Goal: Obtain resource: Obtain resource

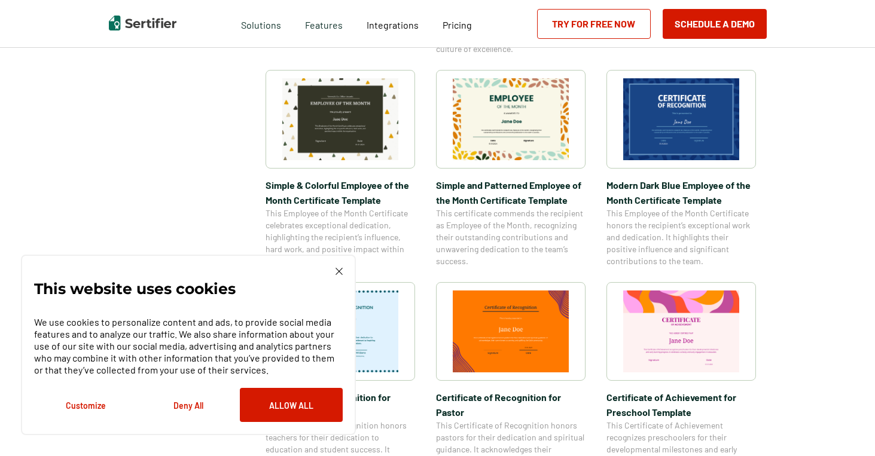
scroll to position [420, 0]
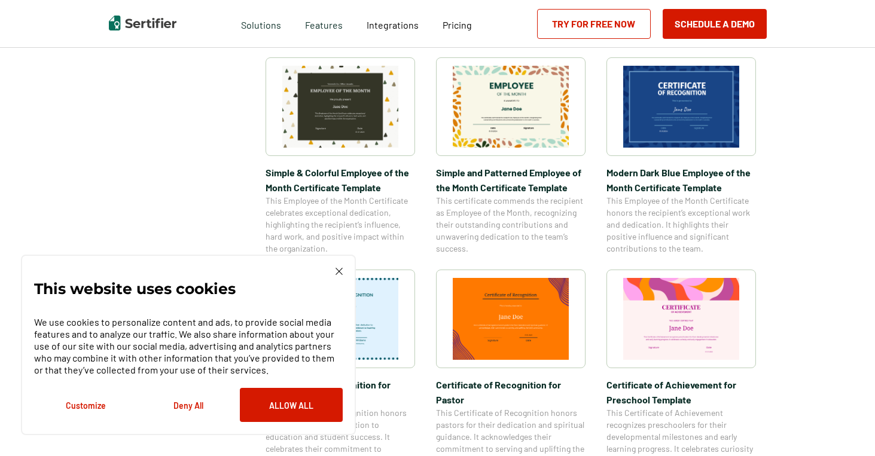
click at [338, 270] on img at bounding box center [338, 271] width 7 height 7
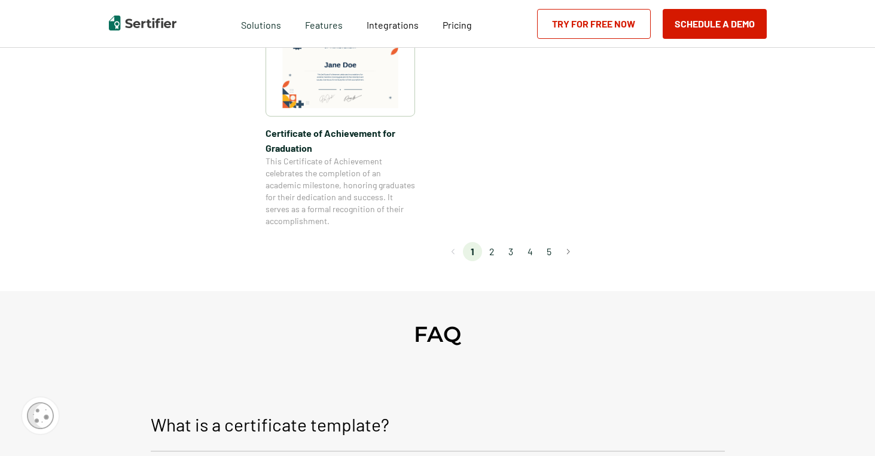
scroll to position [972, 0]
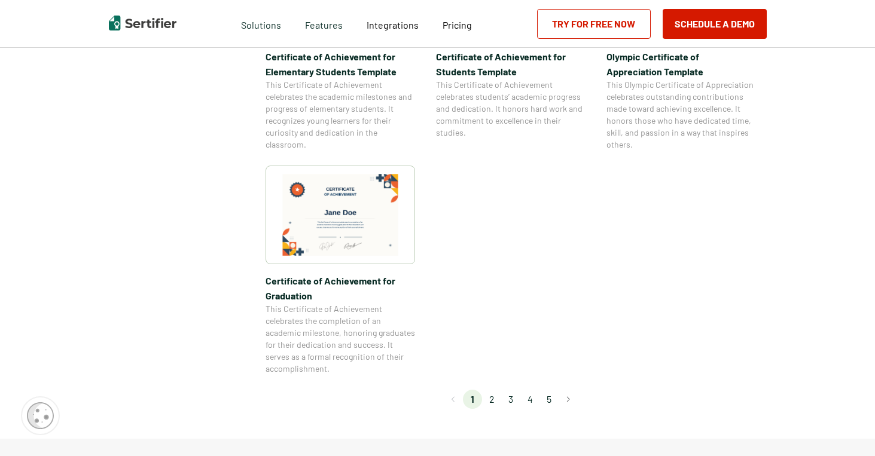
click at [496, 399] on li "2" at bounding box center [491, 399] width 19 height 19
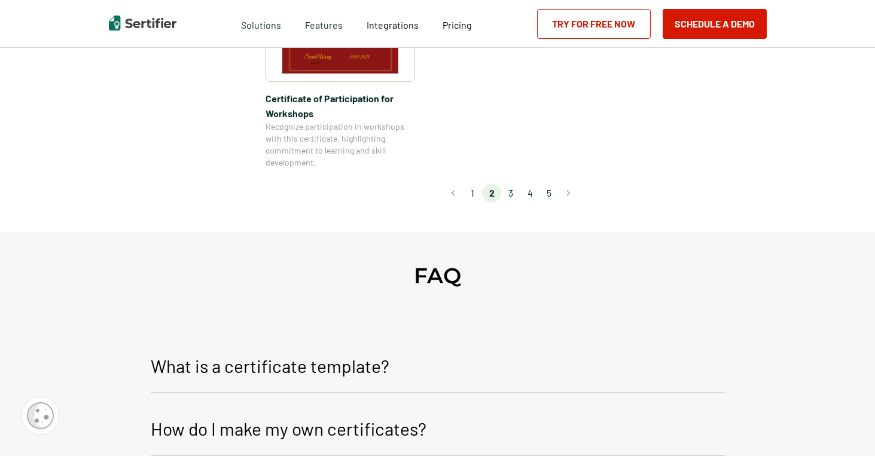
scroll to position [1206, 0]
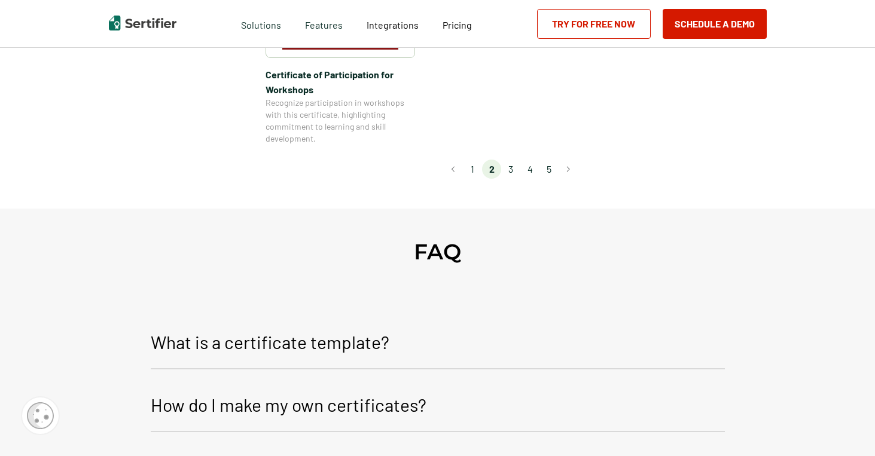
click at [477, 160] on li "1" at bounding box center [472, 169] width 19 height 19
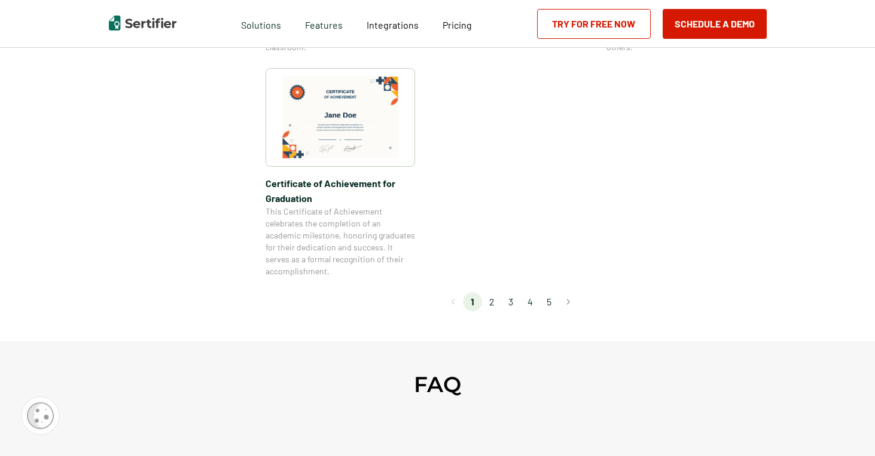
scroll to position [1073, 0]
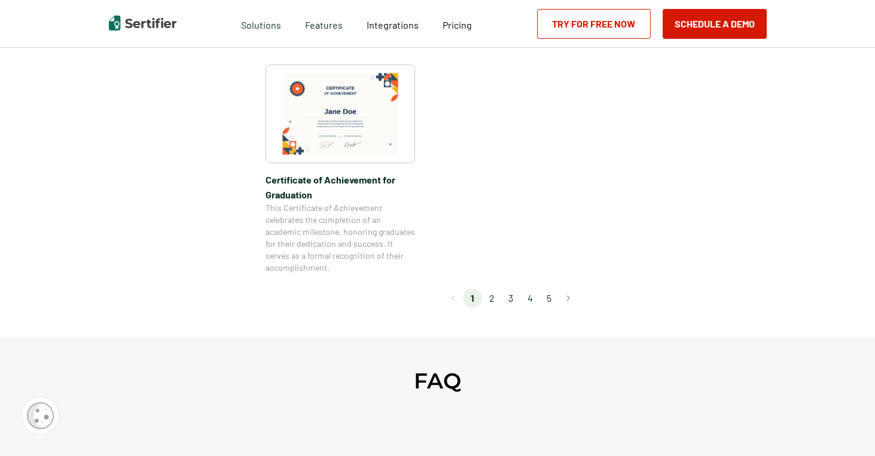
click at [515, 298] on li "3" at bounding box center [510, 298] width 19 height 19
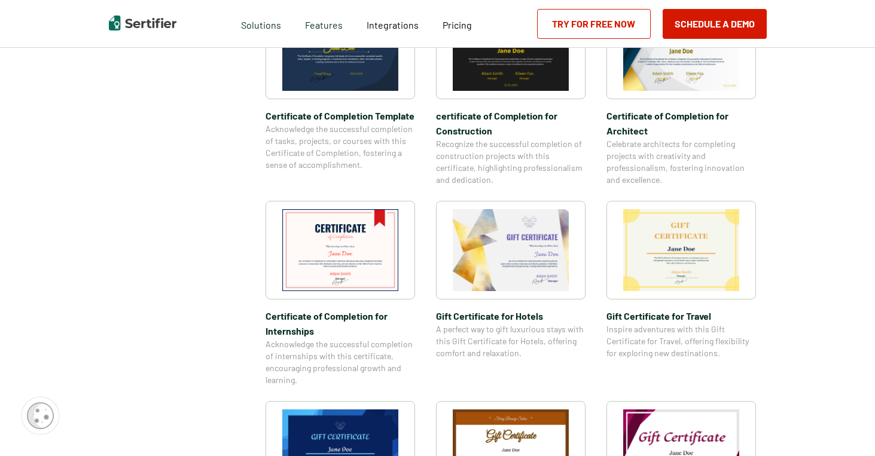
scroll to position [453, 0]
click at [349, 249] on img at bounding box center [340, 250] width 116 height 82
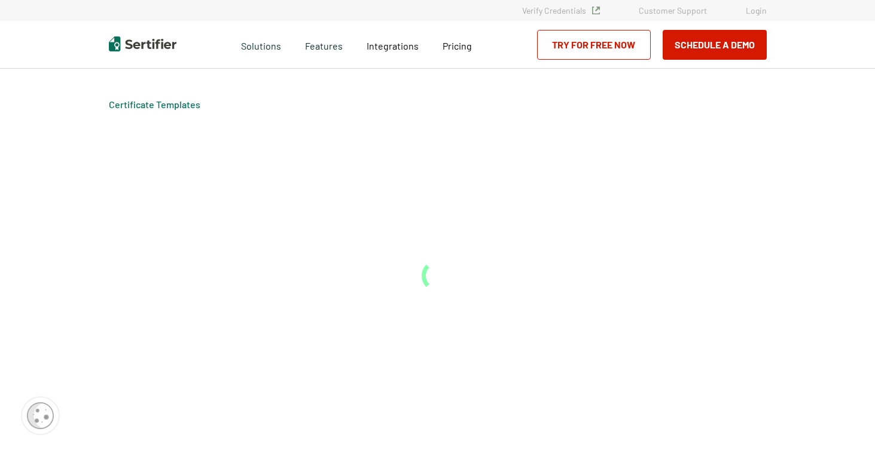
click at [349, 249] on div "Certificate Templates" at bounding box center [438, 262] width 718 height 387
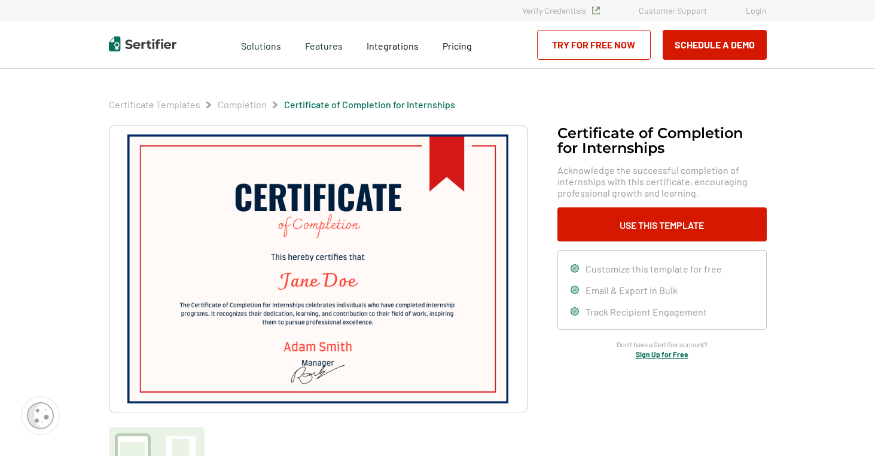
click at [294, 292] on img at bounding box center [317, 269] width 380 height 269
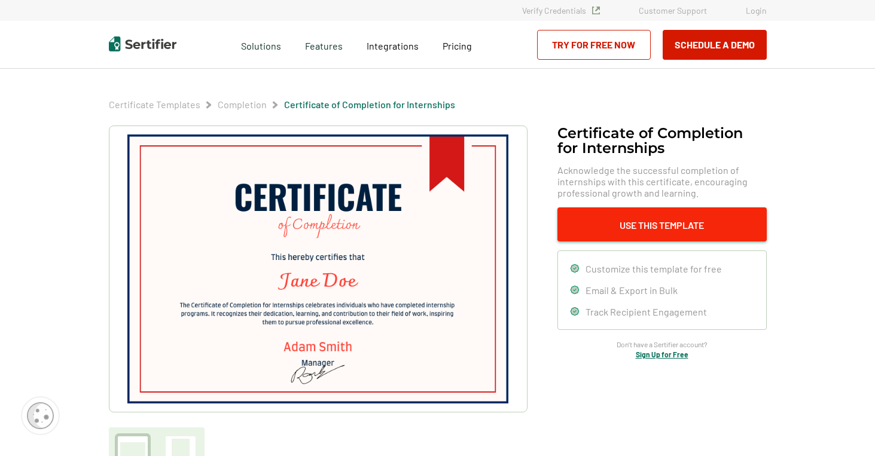
click at [639, 228] on button "Use This Template" at bounding box center [661, 224] width 209 height 34
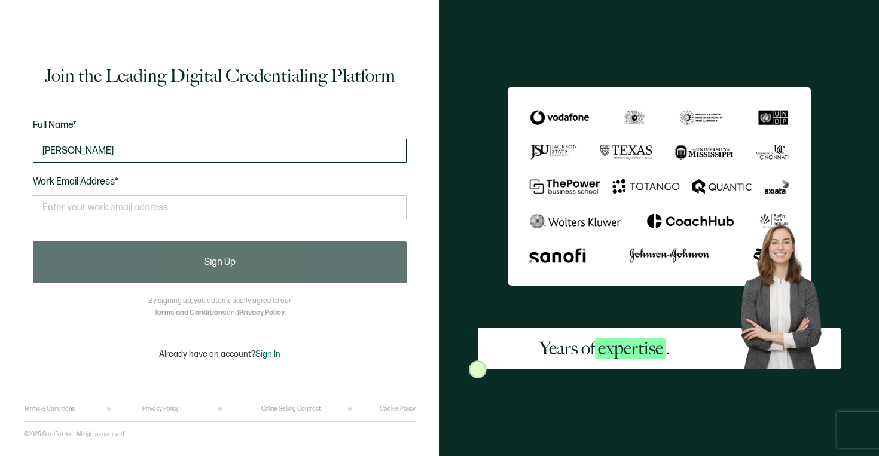
click at [71, 149] on input "[PERSON_NAME]" at bounding box center [220, 151] width 374 height 24
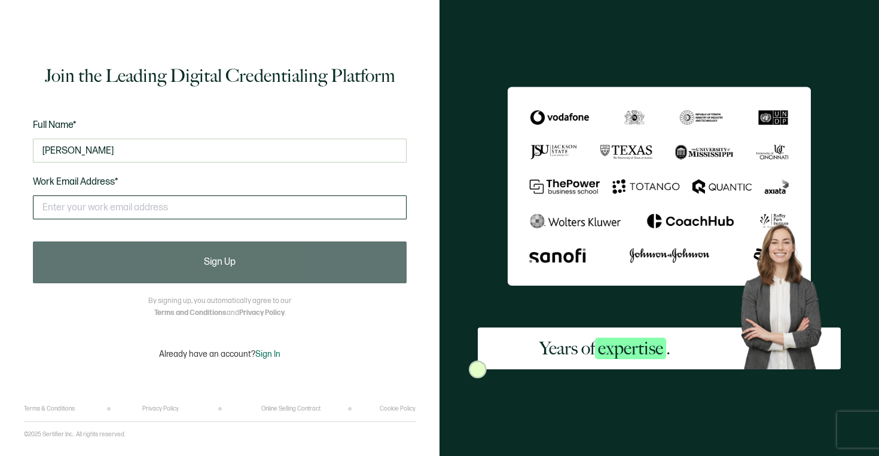
type input "Stephem Edwards"
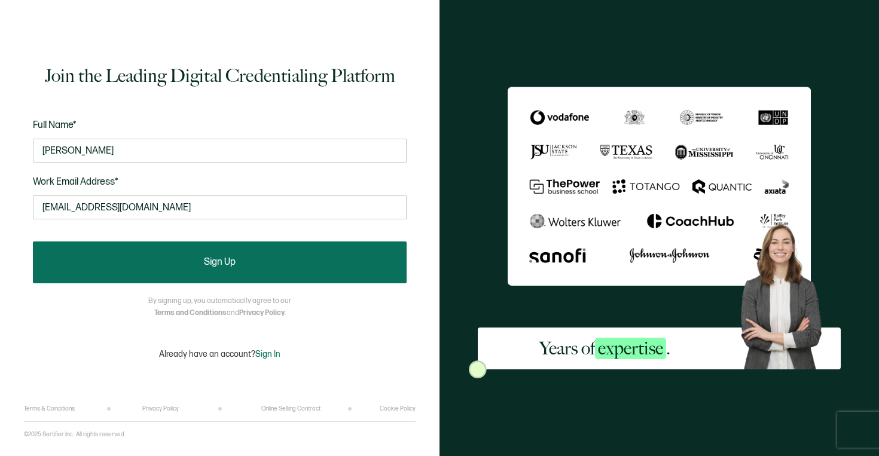
click at [232, 264] on span "Sign Up" at bounding box center [220, 263] width 32 height 10
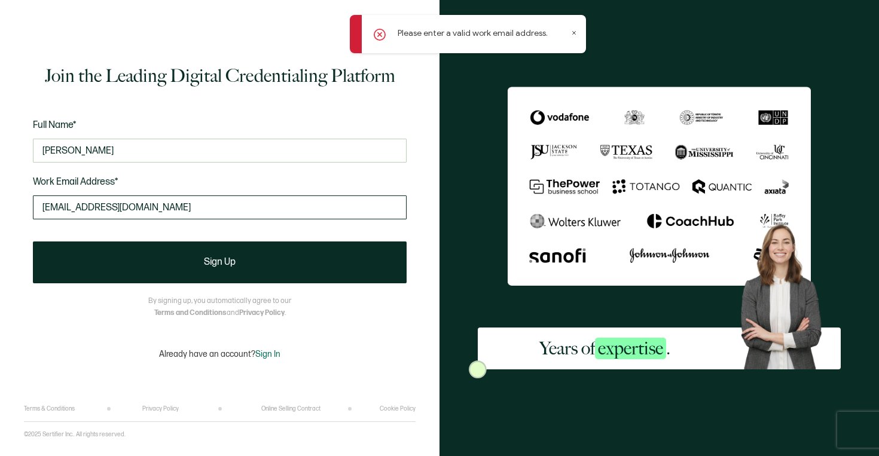
click at [103, 207] on input "prxs@me.com" at bounding box center [220, 208] width 374 height 24
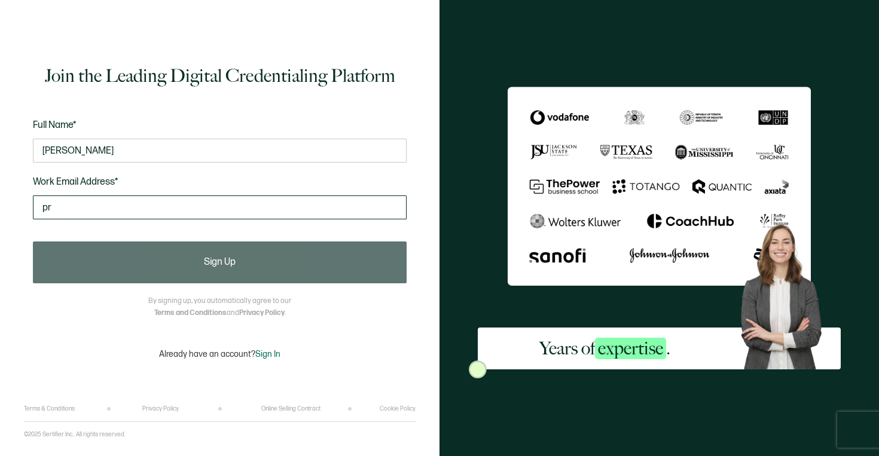
type input "p"
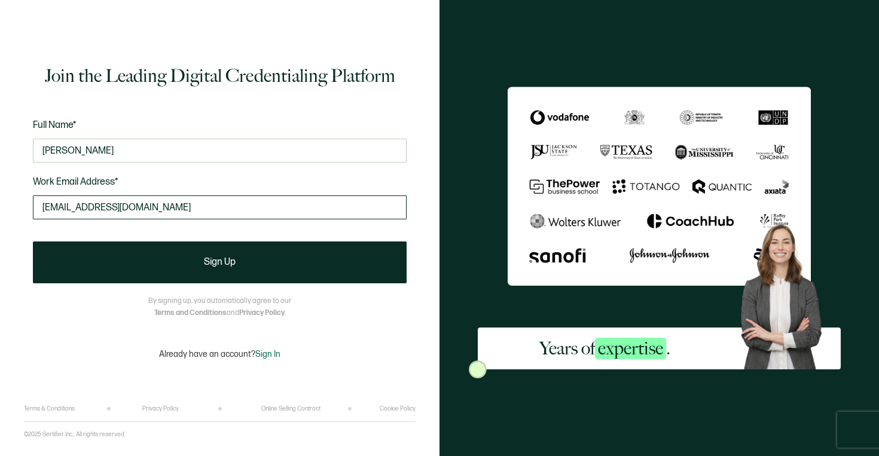
type input "sre@bakeerresourcces.com"
